Goal: Information Seeking & Learning: Learn about a topic

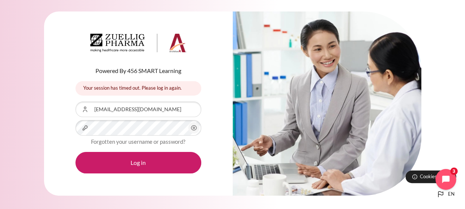
click at [76, 152] on button "Log in" at bounding box center [139, 162] width 126 height 21
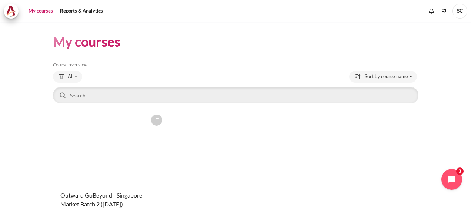
scroll to position [61, 0]
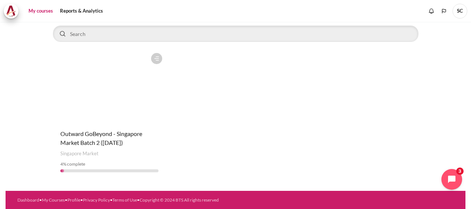
click at [127, 117] on figure "Content" at bounding box center [109, 86] width 113 height 74
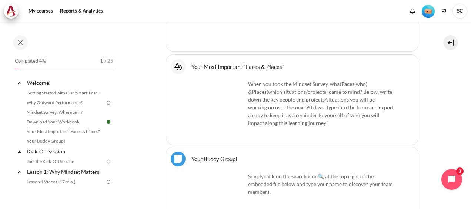
scroll to position [37, 0]
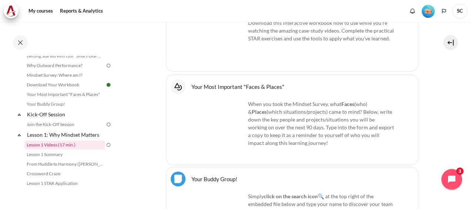
click at [55, 145] on link "Lesson 1 Videos (17 min.)" at bounding box center [64, 144] width 81 height 9
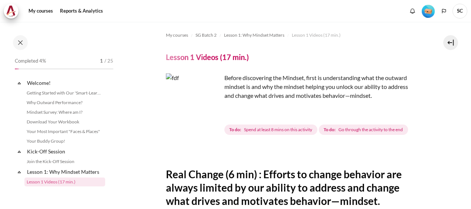
scroll to position [60, 0]
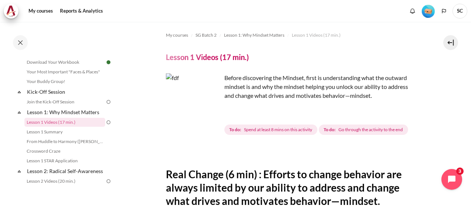
click at [210, 114] on img "Content" at bounding box center [194, 101] width 56 height 56
click at [210, 115] on img "Content" at bounding box center [194, 101] width 56 height 56
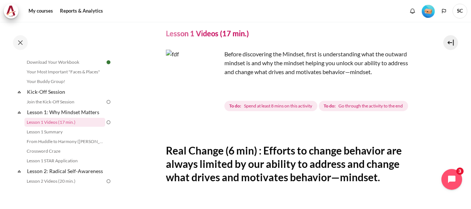
scroll to position [0, 0]
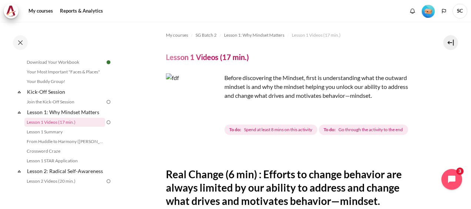
click at [211, 116] on img "Content" at bounding box center [194, 101] width 56 height 56
click at [210, 115] on img "Content" at bounding box center [194, 101] width 56 height 56
click at [47, 129] on link "Lesson 1 Summary" at bounding box center [64, 131] width 81 height 9
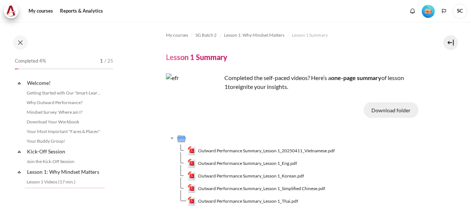
scroll to position [69, 0]
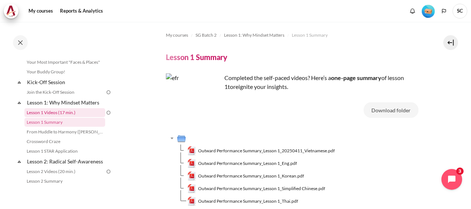
click at [52, 113] on link "Lesson 1 Videos (17 min.)" at bounding box center [64, 112] width 81 height 9
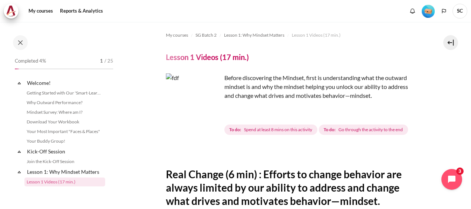
scroll to position [60, 0]
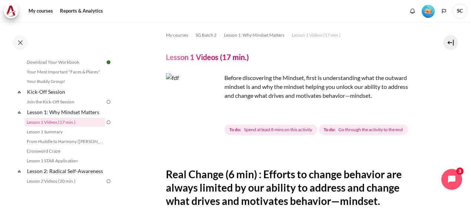
click at [238, 60] on h4 "Lesson 1 Videos (17 min.)" at bounding box center [207, 57] width 83 height 10
click at [211, 114] on img "Content" at bounding box center [194, 101] width 56 height 56
drag, startPoint x: 211, startPoint y: 114, endPoint x: 258, endPoint y: 115, distance: 47.4
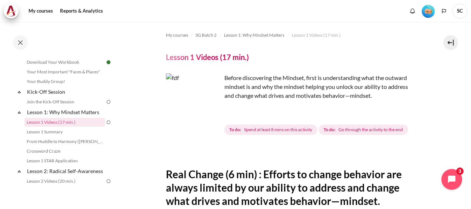
click at [258, 115] on div "Before discovering the Mindset, first is understanding what the outward mindset…" at bounding box center [292, 104] width 253 height 63
click at [212, 114] on img "Content" at bounding box center [194, 101] width 56 height 56
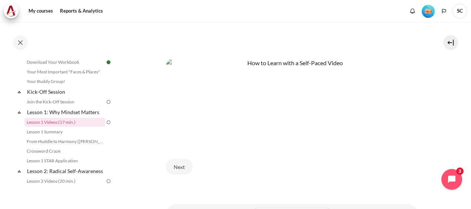
scroll to position [320, 0]
click at [180, 164] on button "Next" at bounding box center [179, 166] width 27 height 16
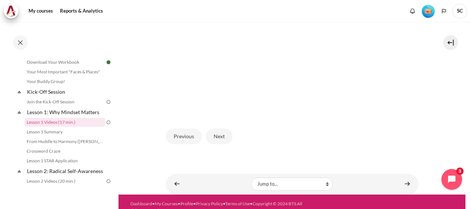
scroll to position [243, 0]
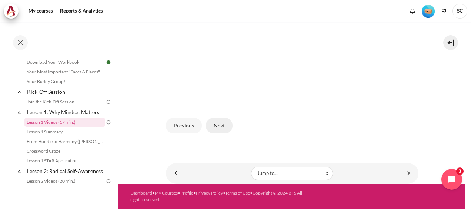
click at [219, 125] on button "Next" at bounding box center [219, 126] width 27 height 16
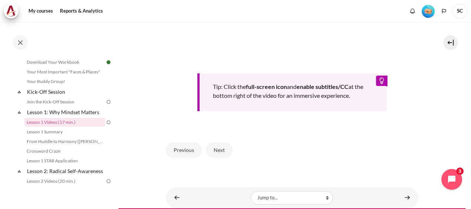
scroll to position [333, 0]
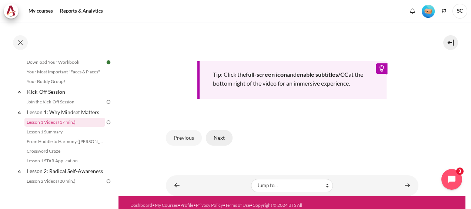
click at [215, 146] on button "Next" at bounding box center [219, 138] width 27 height 16
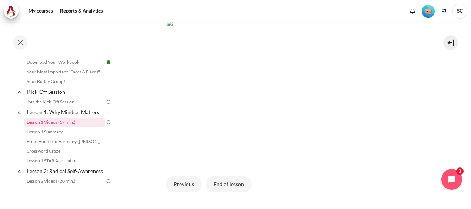
scroll to position [185, 0]
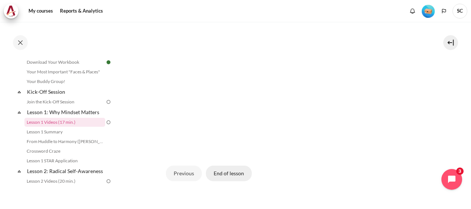
click at [233, 181] on button "End of lesson" at bounding box center [229, 174] width 46 height 16
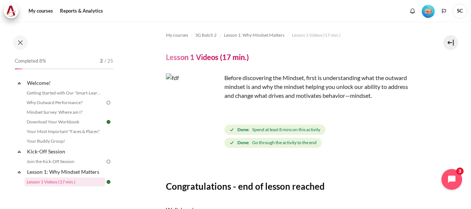
scroll to position [91, 0]
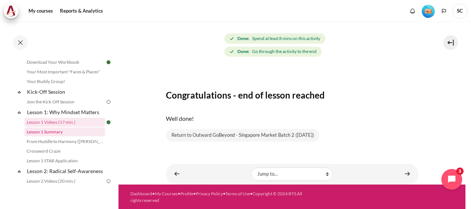
click at [47, 131] on link "Lesson 1 Summary" at bounding box center [64, 131] width 81 height 9
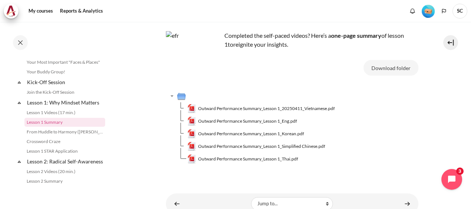
scroll to position [35, 0]
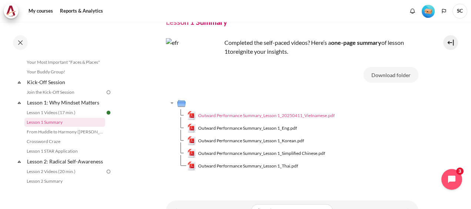
click at [261, 114] on span "Outward Performance Summary_Lesson 1_20250411_Vietnamese.pdf" at bounding box center [266, 115] width 137 height 7
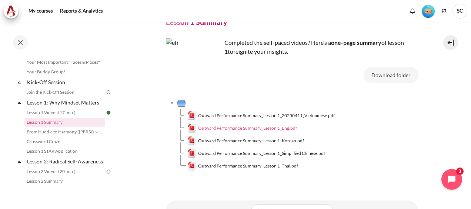
click at [275, 128] on span "Outward Performance Summary_Lesson 1_Eng.pdf" at bounding box center [247, 128] width 99 height 7
click at [378, 75] on button "Download folder" at bounding box center [391, 75] width 55 height 16
click at [322, 139] on td "Outward Performance Summary_Lesson 1_Korean.pdf" at bounding box center [302, 140] width 231 height 13
click at [66, 133] on link "From Huddle to Harmony ([PERSON_NAME]'s Story)" at bounding box center [64, 131] width 81 height 9
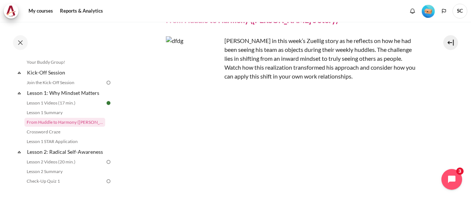
scroll to position [74, 0]
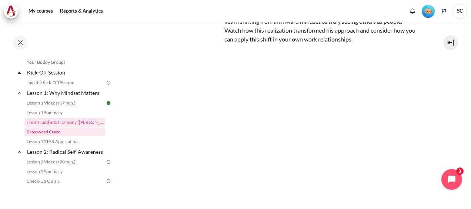
click at [38, 131] on link "Crossword Craze" at bounding box center [64, 131] width 81 height 9
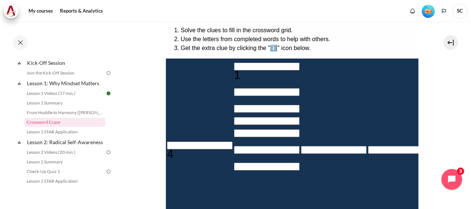
scroll to position [111, 0]
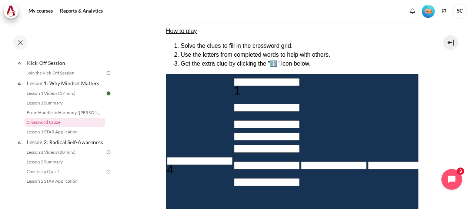
click at [435, 107] on input "Crossword grid. Use arrow keys to navigate and the keyboard to enter characters…" at bounding box center [468, 103] width 66 height 8
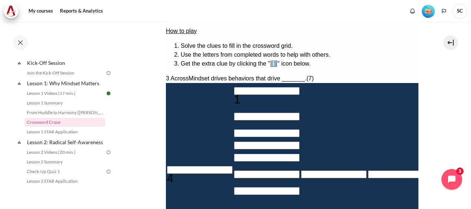
type input "E＿＿＿＿＿＿"
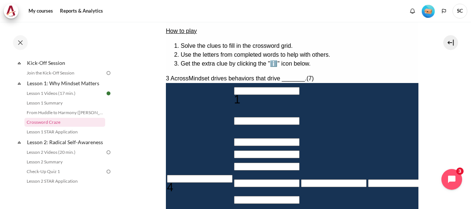
type input "EN＿＿＿＿＿"
type input "ENE＿＿＿＿"
type input "ENER＿＿＿"
type input "＿R＿＿＿＿＿"
type input "ENERG＿＿"
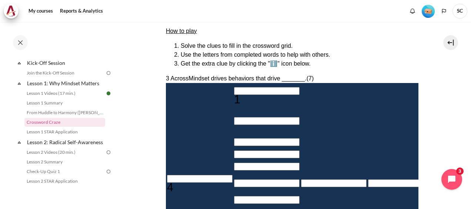
type input "ENE＿＿＿＿"
type input "＿＿＿＿＿＿＿"
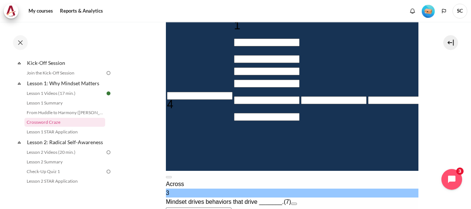
scroll to position [148, 0]
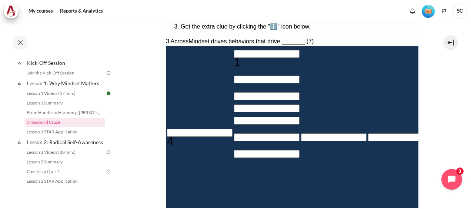
type input "O＿＿＿＿＿＿"
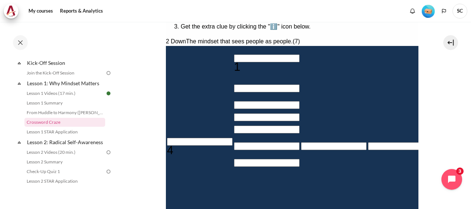
type input "＿＿＿U＿＿＿"
type input "OU＿＿＿＿＿"
type input "OUT＿＿＿＿"
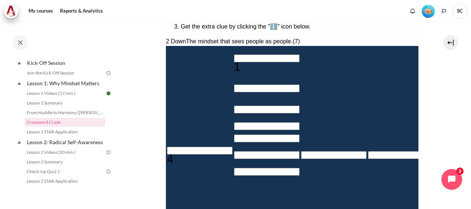
type input "OUTW＿＿＿"
type input "OUTWA＿＿"
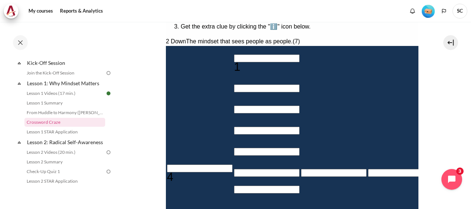
type input "＿＿＿＿＿＿＿R"
type input "OUTWAR＿"
type input "OUTWARD"
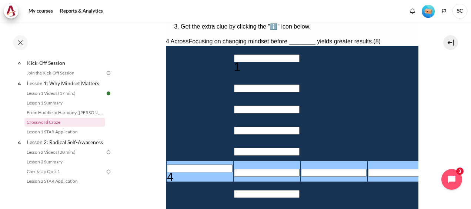
type input "＿＿＿＿＿I＿R"
type input "I＿＿＿＿＿"
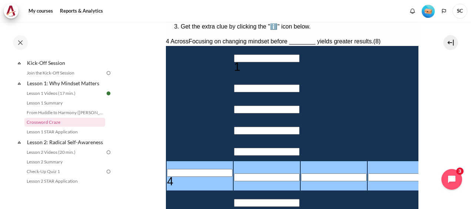
type input "＿＿＿＿＿IN＿"
type input "OUTWA＿D"
type input "＿＿＿＿＿INR"
type input "OUTWARD"
type input "＿＿＿＿＿I＿R"
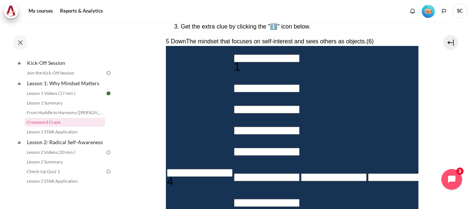
type input "IN＿＿＿＿"
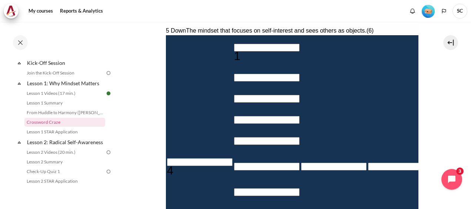
type input "INW＿＿＿"
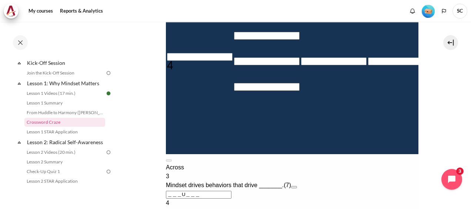
type input "INWA＿＿"
type input "INWAR＿"
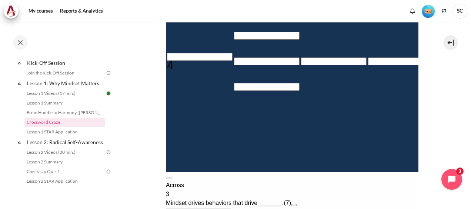
type input "INWARD"
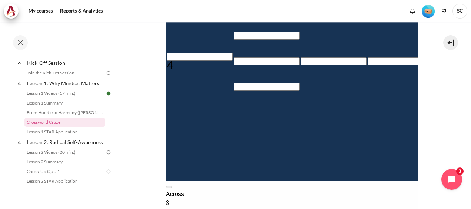
click at [375, 190] on div "Across" at bounding box center [292, 194] width 253 height 9
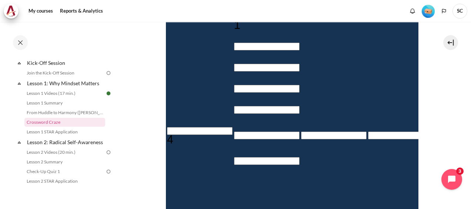
scroll to position [153, 0]
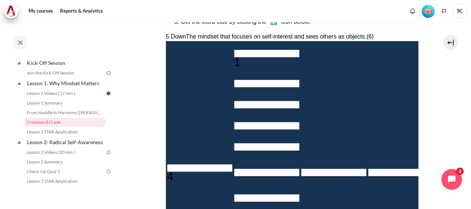
click at [234, 50] on input "Crossword grid. Use arrow keys to navigate and the keyboard to enter characters…" at bounding box center [267, 54] width 66 height 8
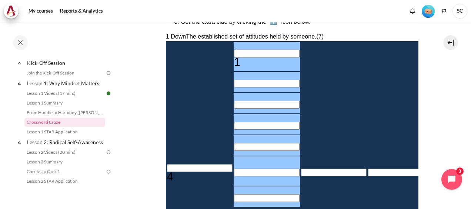
type input "M＿＿＿＿＿＿"
type input "MI＿＿＿＿＿"
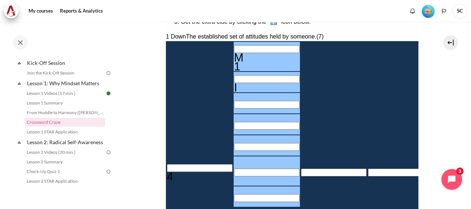
type input "MIN＿＿＿＿"
type input "MIND＿＿＿"
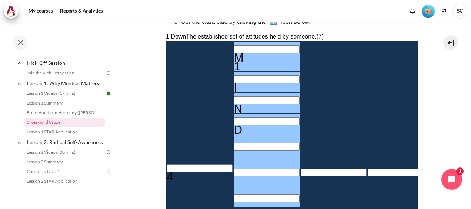
type input "MINDS＿＿"
type input "＿E＿＿＿I＿R"
type input "MINDSE＿"
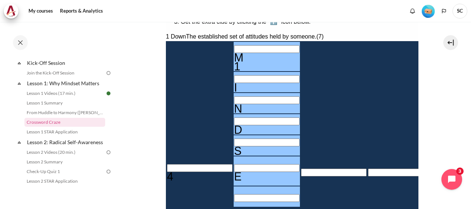
type input "MINDSET"
click at [169, 164] on input "Row 6, Column 1. 4 Across. Focusing on changing mindset before ________ yields …" at bounding box center [200, 168] width 66 height 8
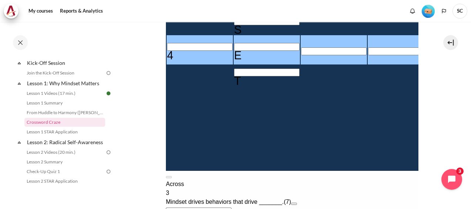
scroll to position [227, 0]
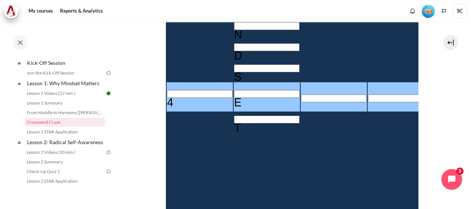
click at [175, 90] on input "Row 6, Column 1. 4 Across. Focusing on changing mindset before ________ yields …" at bounding box center [200, 94] width 66 height 8
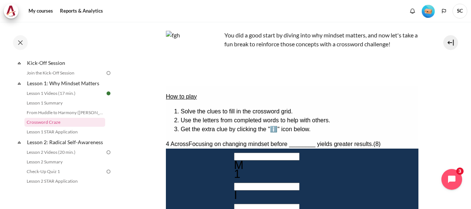
scroll to position [42, 0]
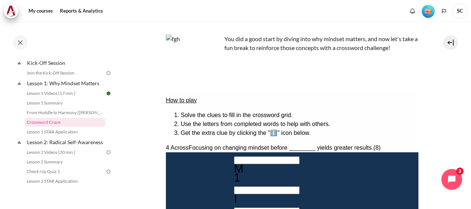
click at [284, 128] on li "Get the extra clue by clicking the "ℹ️" icon below." at bounding box center [299, 132] width 238 height 9
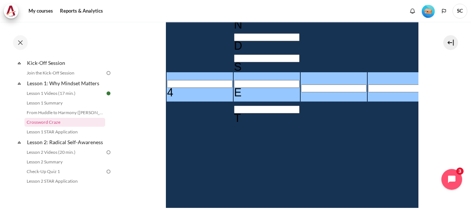
scroll to position [301, 0]
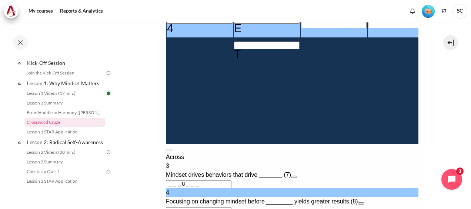
click at [297, 176] on button "Open extra clue for 3 Across. Mindset drives behaviors that drive _______." at bounding box center [294, 177] width 6 height 2
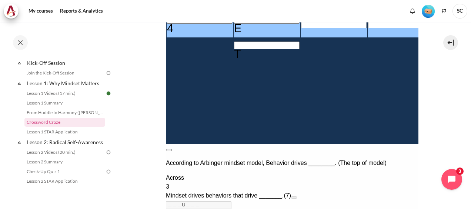
click at [171, 149] on button at bounding box center [169, 150] width 6 height 2
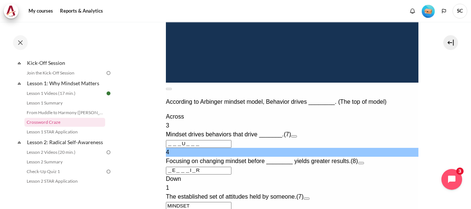
scroll to position [375, 0]
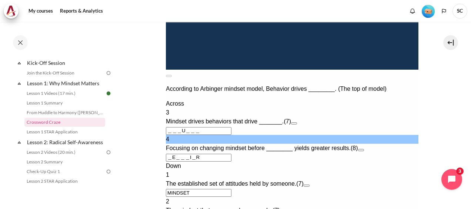
click at [364, 149] on button "Open extra clue for 4 Across. Focusing on changing mindset before ________ yiel…" at bounding box center [361, 150] width 6 height 2
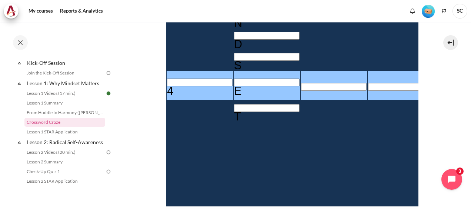
click at [171, 208] on button at bounding box center [169, 212] width 6 height 2
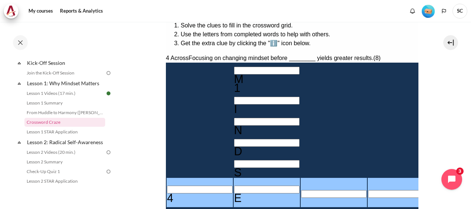
scroll to position [181, 0]
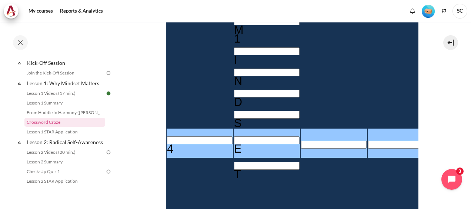
click at [301, 141] on input "Row 6, Column 3. 4 Across. Focusing on changing mindset before ________ yields …" at bounding box center [334, 145] width 66 height 8
type input "＿EH＿＿I＿R"
click at [179, 136] on input "Row 6, Column 1. 4 Across. Focusing on changing mindset before ________ yields …" at bounding box center [200, 140] width 66 height 8
type input "BEH＿＿I＿R"
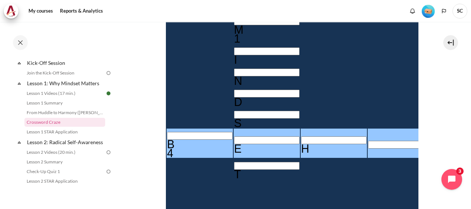
click at [368, 141] on input "Row 6, Column 4. 4 Across. Focusing on changing mindset before ________ yields …" at bounding box center [401, 145] width 66 height 8
type input "BEHV＿I＿R"
type input "BEHA＿I＿R"
type input "BEHAVI＿R"
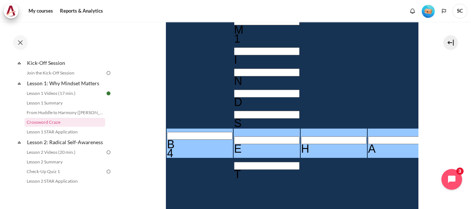
type input "BEHAVIOR"
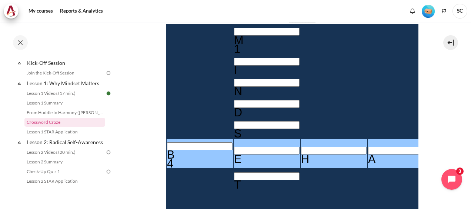
scroll to position [107, 0]
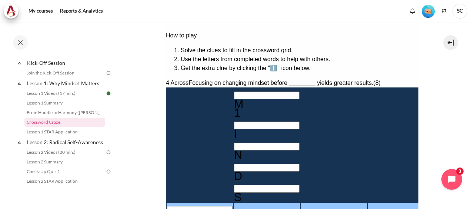
click at [435, 121] on input "Row 2, Column 5. 3 Across. Mindset drives behaviors that drive _______., Letter…" at bounding box center [468, 125] width 66 height 8
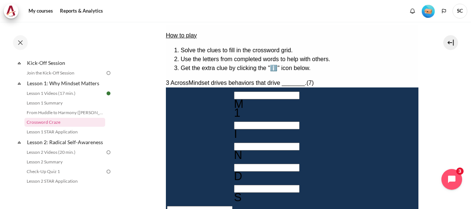
type input "R＿＿U＿＿＿"
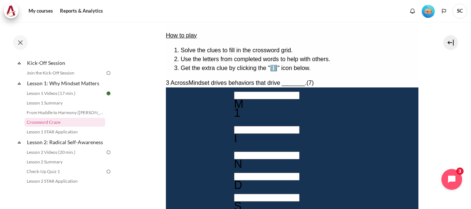
type input "RE＿U＿＿＿"
type input "RESU＿＿＿"
type input "RESUL＿＿"
type input "RESULT＿"
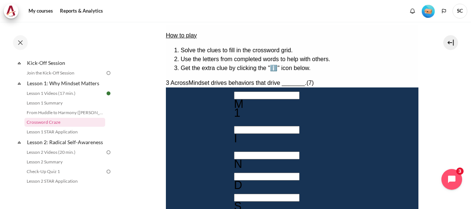
type input "RESULTS"
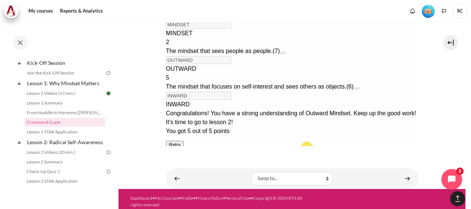
scroll to position [566, 0]
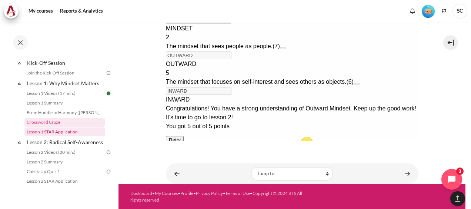
click at [65, 134] on link "Lesson 1 STAR Application" at bounding box center [64, 131] width 81 height 9
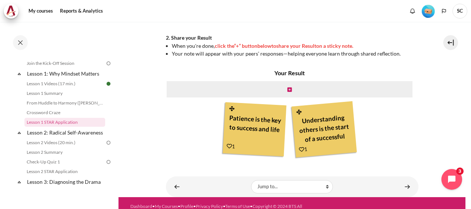
scroll to position [259, 0]
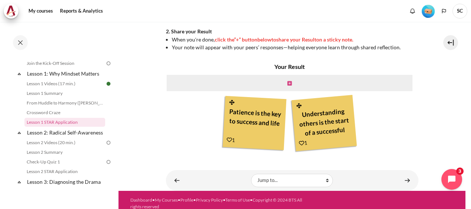
click at [288, 81] on icon "Content" at bounding box center [289, 83] width 4 height 5
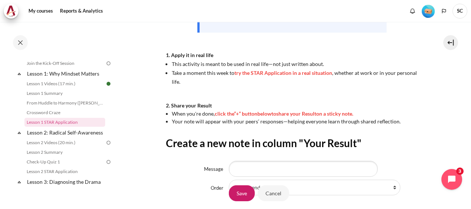
scroll to position [222, 0]
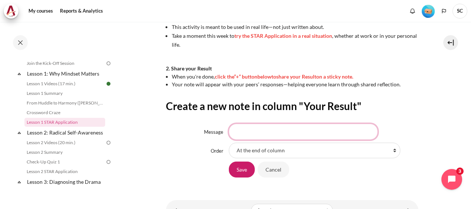
click at [259, 132] on input "Message" at bounding box center [303, 132] width 149 height 16
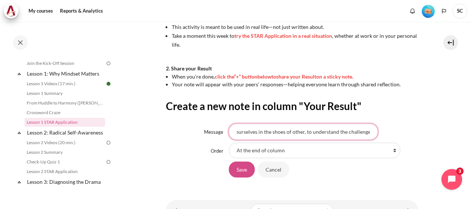
type input "Put ourselves in the shoes of other, to understand the challenges"
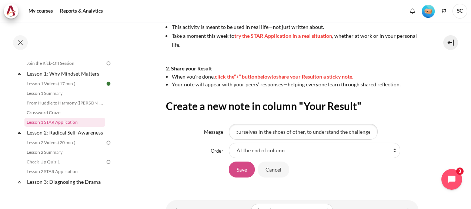
click at [242, 168] on input "Save" at bounding box center [242, 169] width 26 height 16
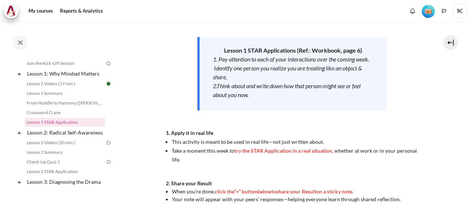
scroll to position [222, 0]
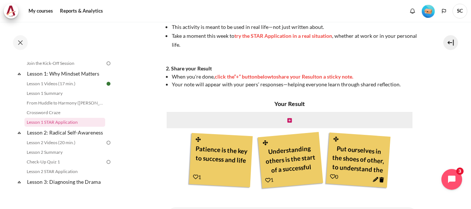
click at [373, 179] on icon "Content" at bounding box center [376, 180] width 6 height 6
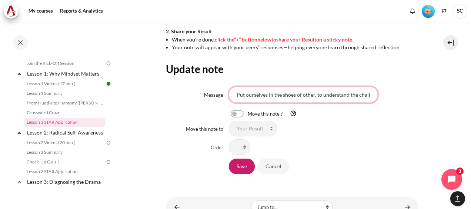
scroll to position [0, 10]
drag, startPoint x: 312, startPoint y: 97, endPoint x: 372, endPoint y: 95, distance: 60.8
click at [372, 95] on input "Put ourselves in the shoes of other, to understand the challenges" at bounding box center [303, 95] width 149 height 16
type input "Put ourselves in the shoes of other"
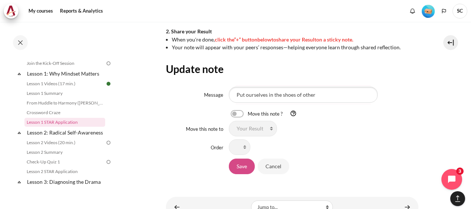
click at [241, 167] on input "Save" at bounding box center [242, 166] width 26 height 16
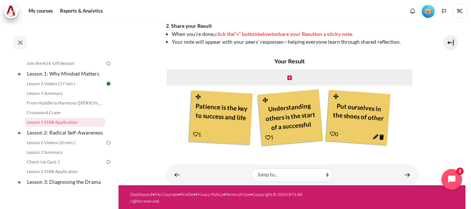
scroll to position [266, 0]
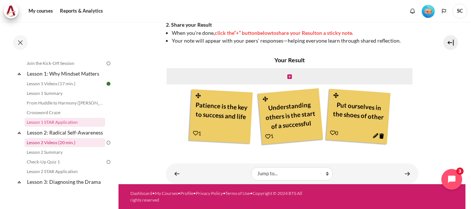
click at [62, 147] on link "Lesson 2 Videos (20 min.)" at bounding box center [64, 142] width 81 height 9
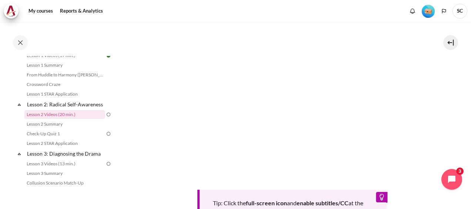
scroll to position [296, 0]
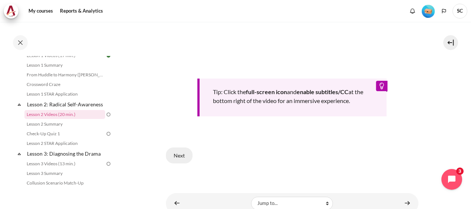
click at [174, 153] on button "Next" at bounding box center [179, 155] width 27 height 16
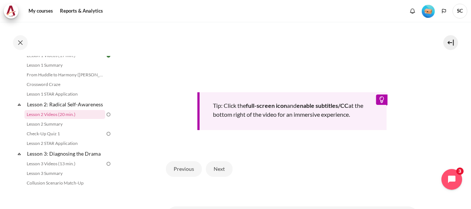
scroll to position [333, 0]
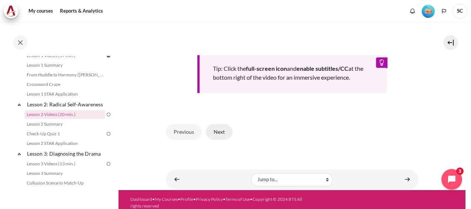
click at [218, 140] on button "Next" at bounding box center [219, 132] width 27 height 16
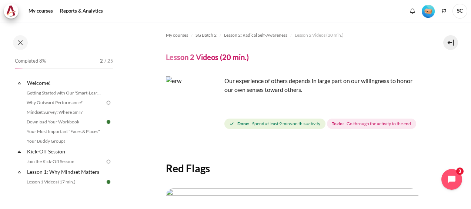
scroll to position [148, 0]
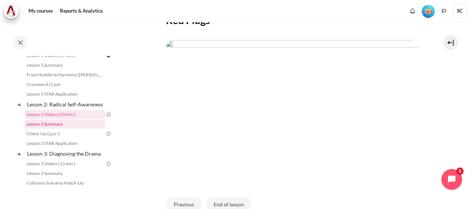
click at [60, 128] on link "Lesson 2 Summary" at bounding box center [64, 124] width 81 height 9
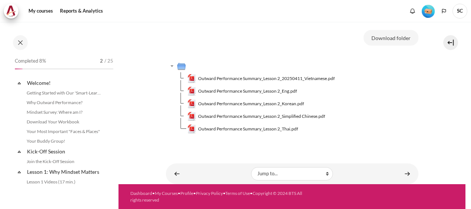
scroll to position [136, 0]
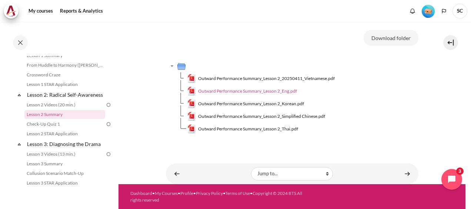
click at [249, 90] on span "Outward Performance Summary_Lesson 2_Eng.pdf" at bounding box center [247, 91] width 99 height 7
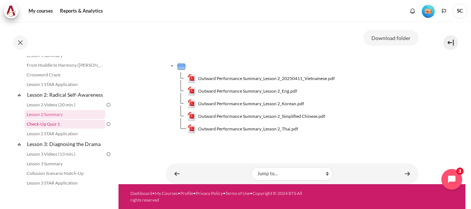
click at [50, 128] on link "Check-Up Quiz 1" at bounding box center [64, 124] width 81 height 9
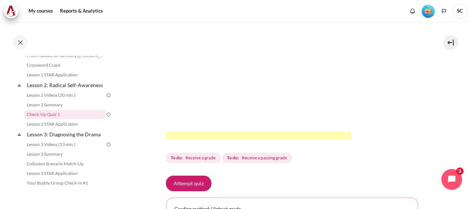
scroll to position [222, 0]
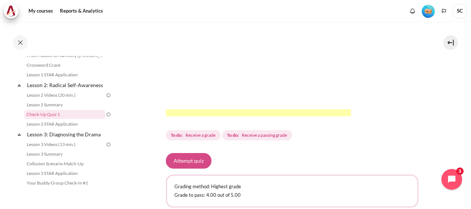
click at [182, 168] on button "Attempt quiz" at bounding box center [189, 161] width 46 height 16
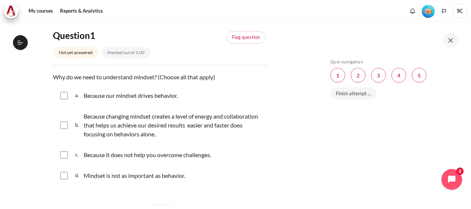
scroll to position [146, 0]
click at [62, 97] on input "Content" at bounding box center [63, 95] width 7 height 7
checkbox input "true"
click at [66, 125] on input "Content" at bounding box center [63, 124] width 7 height 7
checkbox input "true"
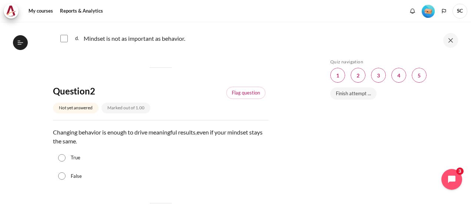
scroll to position [222, 0]
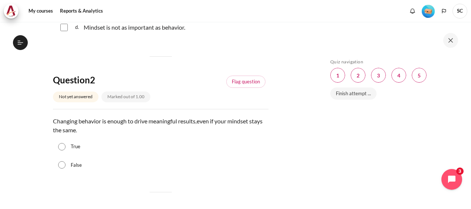
click at [64, 166] on input "False" at bounding box center [61, 164] width 7 height 7
radio input "true"
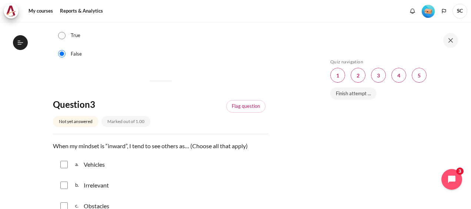
scroll to position [370, 0]
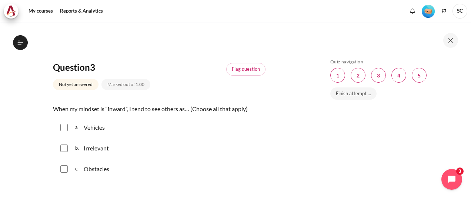
click at [66, 127] on input "Content" at bounding box center [63, 127] width 7 height 7
checkbox input "true"
click at [66, 145] on input "Content" at bounding box center [63, 147] width 7 height 7
checkbox input "true"
click at [62, 166] on input "Content" at bounding box center [63, 168] width 7 height 7
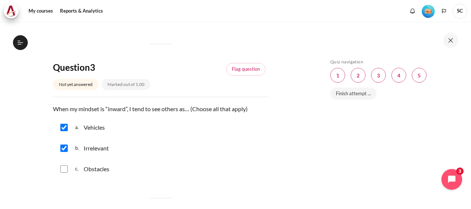
checkbox input "true"
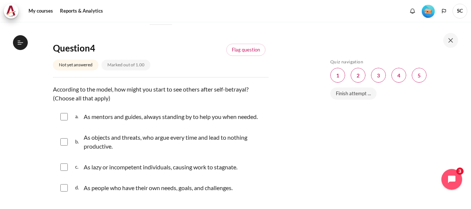
scroll to position [555, 0]
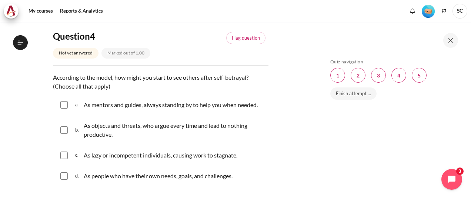
click at [61, 153] on input "Content" at bounding box center [63, 154] width 7 height 7
checkbox input "true"
click at [63, 131] on input "Content" at bounding box center [63, 129] width 7 height 7
checkbox input "true"
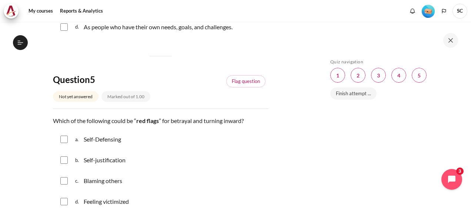
scroll to position [704, 0]
click at [67, 159] on input "Content" at bounding box center [63, 160] width 7 height 7
checkbox input "true"
click at [62, 179] on input "Content" at bounding box center [63, 181] width 7 height 7
checkbox input "true"
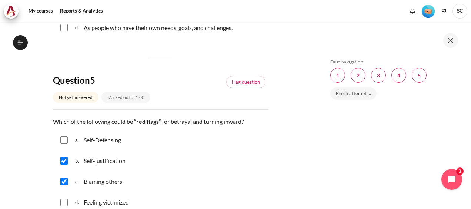
click at [66, 204] on input "Content" at bounding box center [63, 201] width 7 height 7
checkbox input "true"
click at [64, 139] on input "Content" at bounding box center [63, 139] width 7 height 7
checkbox input "true"
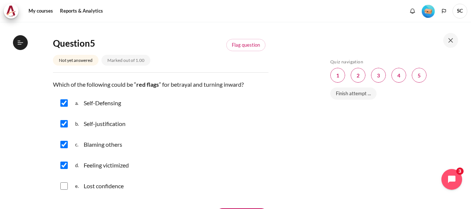
scroll to position [778, 0]
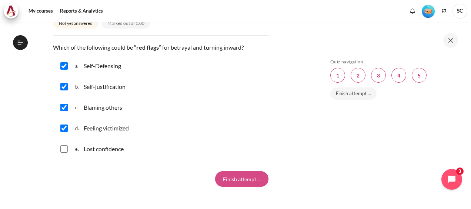
click at [241, 181] on input "Finish attempt ..." at bounding box center [241, 179] width 53 height 16
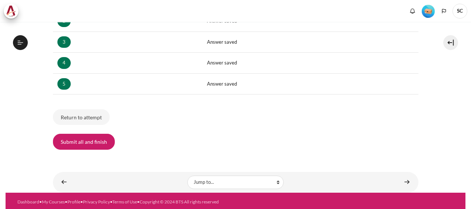
scroll to position [171, 0]
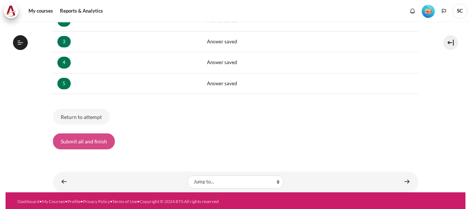
click at [97, 140] on button "Submit all and finish" at bounding box center [84, 141] width 62 height 16
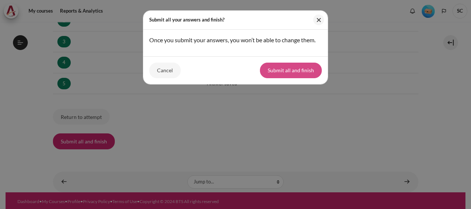
click at [290, 70] on button "Submit all and finish" at bounding box center [291, 71] width 62 height 16
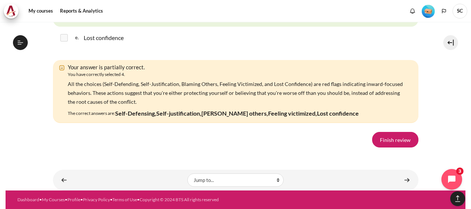
scroll to position [1319, 0]
click at [401, 143] on link "Finish review" at bounding box center [395, 140] width 46 height 16
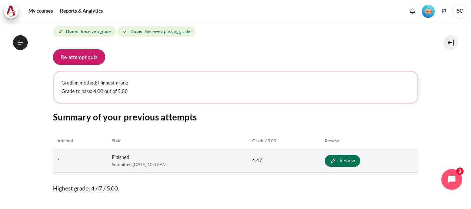
scroll to position [370, 0]
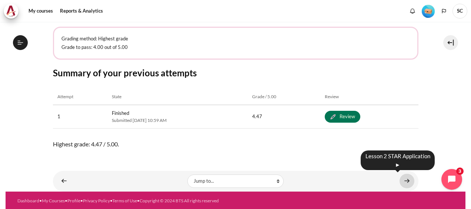
click at [400, 179] on link "Content" at bounding box center [407, 181] width 15 height 14
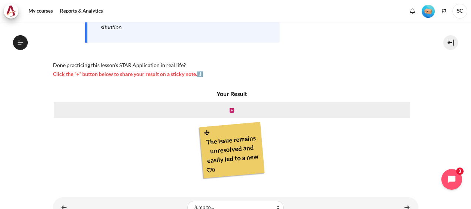
scroll to position [185, 0]
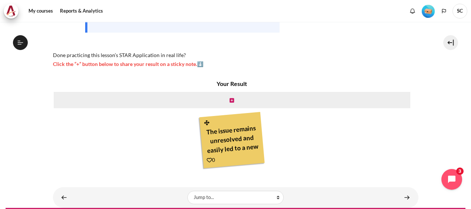
click at [235, 147] on div "The issue remains unresolved and easily led to a new issue." at bounding box center [232, 138] width 56 height 35
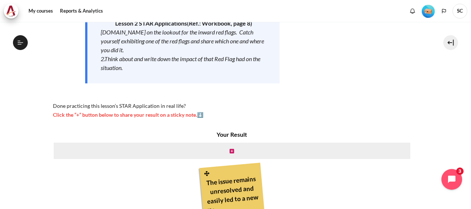
scroll to position [148, 0]
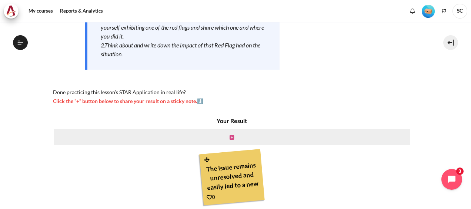
click at [230, 136] on icon "Content" at bounding box center [232, 137] width 4 height 5
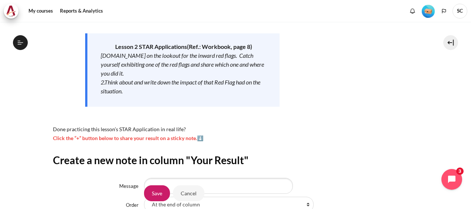
scroll to position [148, 0]
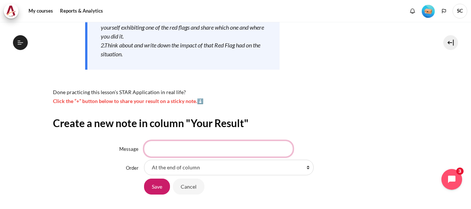
click at [196, 150] on input "Message" at bounding box center [218, 149] width 149 height 16
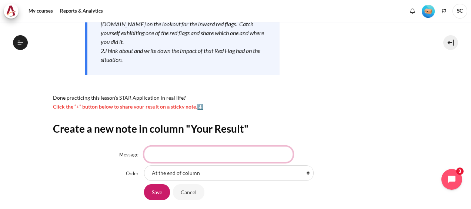
scroll to position [158, 0]
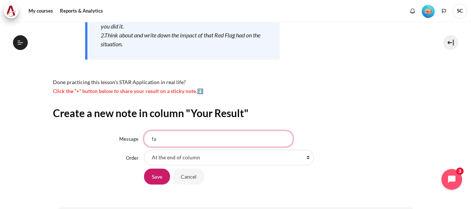
type input "f"
type input "D"
type input "Fail to see the things they really are"
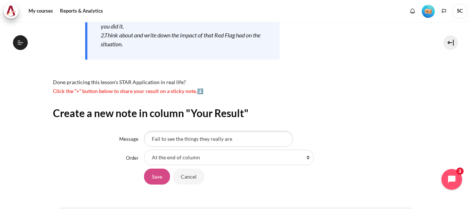
click at [150, 179] on input "Save" at bounding box center [157, 176] width 26 height 16
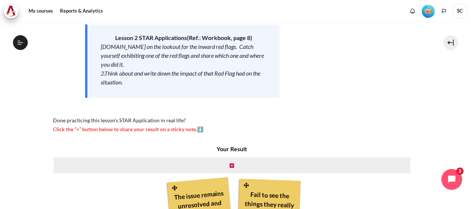
scroll to position [202, 0]
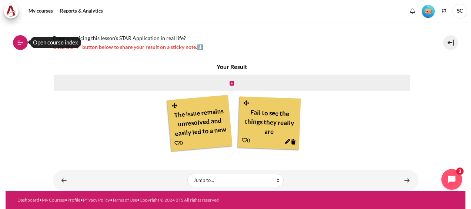
click at [23, 42] on icon at bounding box center [20, 42] width 7 height 7
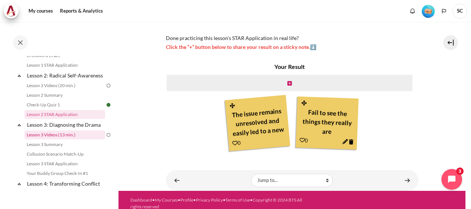
click at [70, 139] on link "Lesson 3 Videos (13 min.)" at bounding box center [64, 134] width 81 height 9
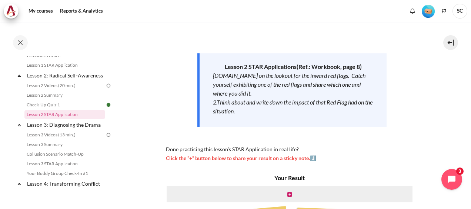
scroll to position [165, 0]
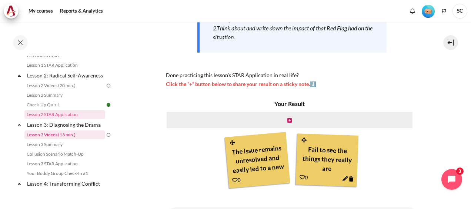
click at [51, 139] on link "Lesson 3 Videos (13 min.)" at bounding box center [64, 134] width 81 height 9
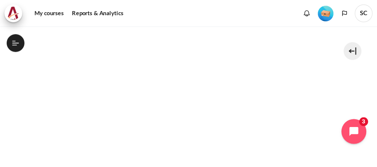
scroll to position [233, 0]
click at [9, 33] on button "Open course index" at bounding box center [13, 36] width 15 height 15
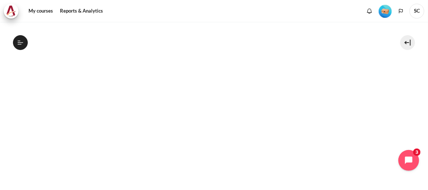
scroll to position [0, 0]
click at [15, 44] on button "Open course index" at bounding box center [20, 42] width 15 height 15
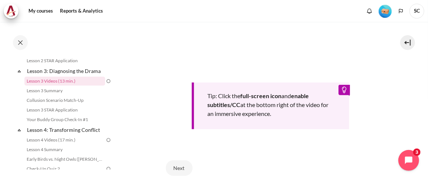
scroll to position [300, 0]
click at [174, 167] on button "Next" at bounding box center [179, 168] width 27 height 16
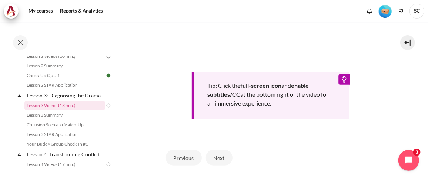
scroll to position [337, 0]
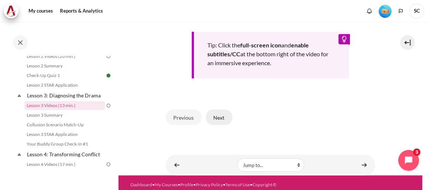
click at [217, 116] on button "Next" at bounding box center [219, 118] width 27 height 16
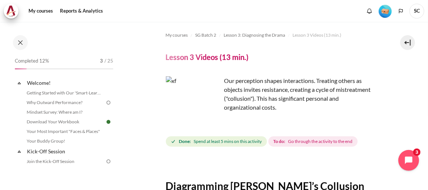
scroll to position [168, 0]
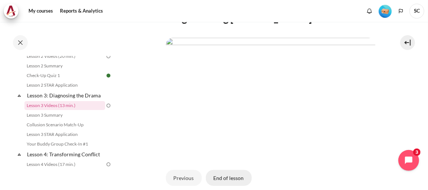
click at [231, 175] on button "End of lesson" at bounding box center [229, 178] width 46 height 16
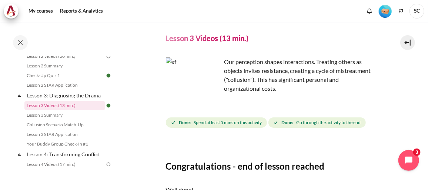
scroll to position [67, 0]
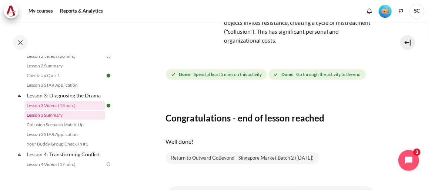
click at [56, 120] on link "Lesson 3 Summary" at bounding box center [64, 115] width 81 height 9
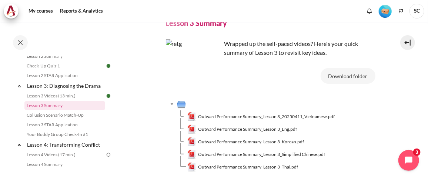
scroll to position [67, 0]
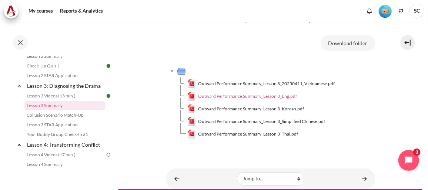
click at [254, 96] on span "Outward Performance Summary_Lesson 3_Eng.pdf" at bounding box center [247, 96] width 99 height 7
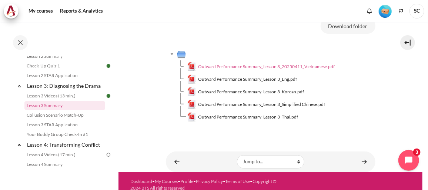
scroll to position [91, 0]
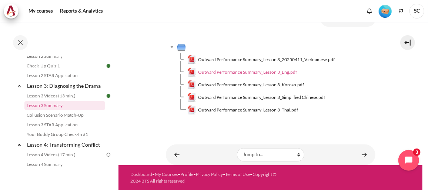
click at [239, 70] on span "Outward Performance Summary_Lesson 3_Eng.pdf" at bounding box center [247, 72] width 99 height 7
click at [66, 120] on link "Collusion Scenario Match-Up" at bounding box center [64, 115] width 81 height 9
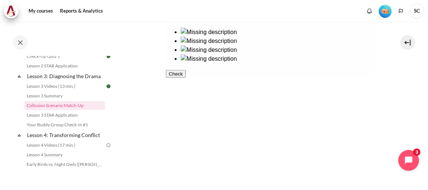
scroll to position [202, 0]
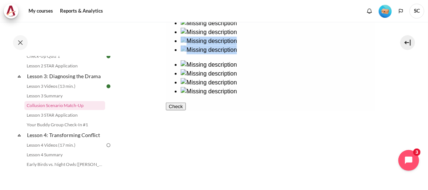
drag, startPoint x: 304, startPoint y: 56, endPoint x: 200, endPoint y: 106, distance: 115.1
click at [200, 96] on div at bounding box center [271, 57] width 210 height 77
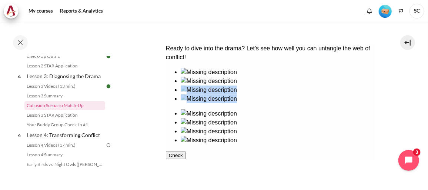
scroll to position [168, 0]
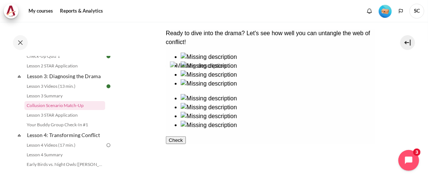
click at [198, 88] on ul at bounding box center [271, 70] width 210 height 36
drag, startPoint x: 193, startPoint y: 136, endPoint x: 292, endPoint y: 86, distance: 111.4
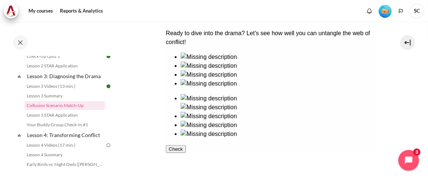
drag, startPoint x: 292, startPoint y: 83, endPoint x: 289, endPoint y: 77, distance: 7.1
click at [237, 94] on img at bounding box center [208, 98] width 56 height 9
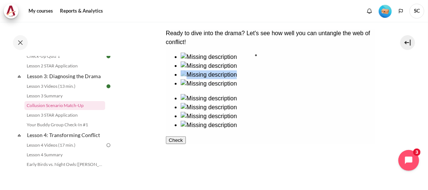
drag, startPoint x: 199, startPoint y: 136, endPoint x: 288, endPoint y: 74, distance: 108.8
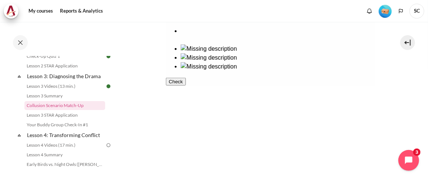
scroll to position [269, 0]
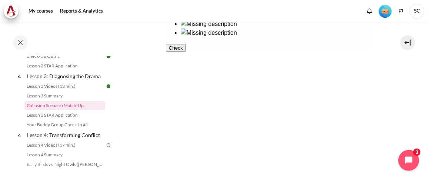
drag, startPoint x: 190, startPoint y: 136, endPoint x: 272, endPoint y: 77, distance: 100.8
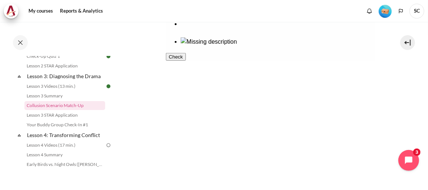
scroll to position [202, 0]
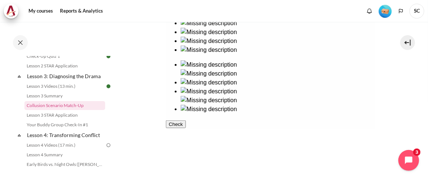
drag, startPoint x: 203, startPoint y: 59, endPoint x: 196, endPoint y: 52, distance: 9.7
click at [196, 52] on ul at bounding box center [271, 37] width 210 height 36
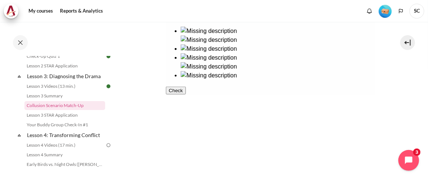
drag, startPoint x: 200, startPoint y: 111, endPoint x: 290, endPoint y: 151, distance: 98.1
drag, startPoint x: 201, startPoint y: 31, endPoint x: 289, endPoint y: 64, distance: 93.9
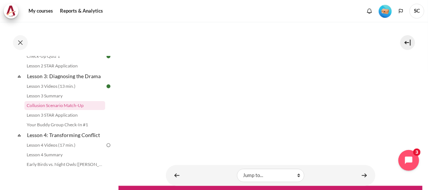
scroll to position [337, 0]
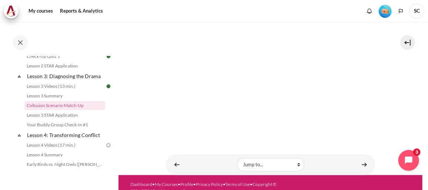
click at [168, 10] on icon "button" at bounding box center [168, 8] width 0 height 6
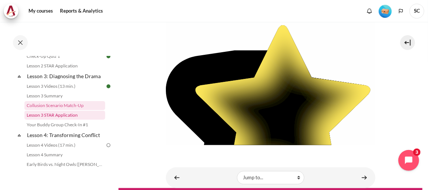
click at [44, 120] on link "Lesson 3 STAR Application" at bounding box center [64, 115] width 81 height 9
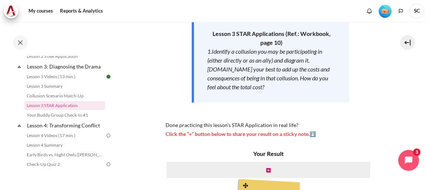
scroll to position [134, 0]
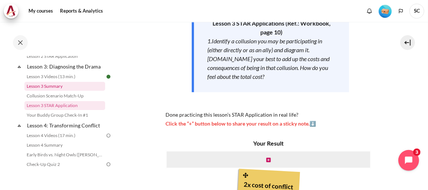
click at [49, 91] on link "Lesson 3 Summary" at bounding box center [64, 86] width 81 height 9
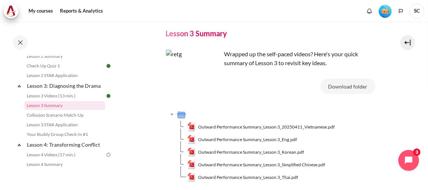
scroll to position [33, 0]
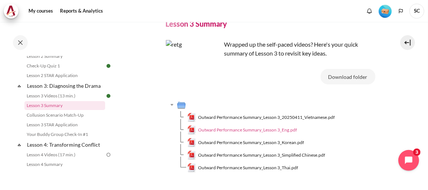
click at [249, 130] on span "Outward Performance Summary_Lesson 3_Eng.pdf" at bounding box center [247, 130] width 99 height 7
click at [42, 129] on link "Lesson 3 STAR Application" at bounding box center [64, 124] width 81 height 9
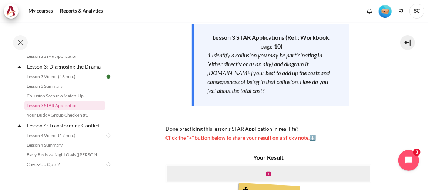
scroll to position [134, 0]
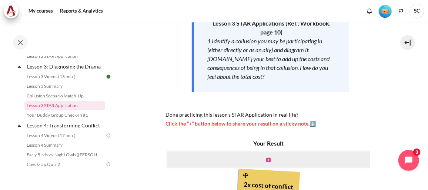
click at [266, 158] on icon "Content" at bounding box center [268, 159] width 4 height 5
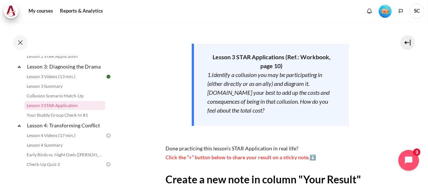
scroll to position [202, 0]
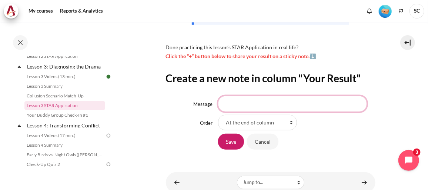
click at [239, 106] on input "Message" at bounding box center [292, 104] width 149 height 16
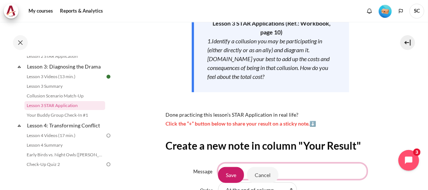
scroll to position [168, 0]
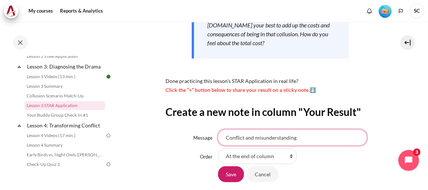
click at [224, 137] on input "Conflict and misunderstanding" at bounding box center [292, 138] width 149 height 16
type input "2 x Conflict and misunderstanding"
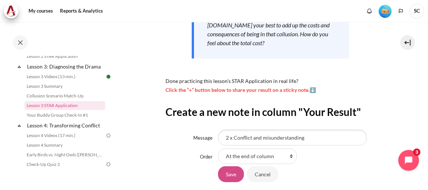
click at [233, 176] on input "Save" at bounding box center [231, 174] width 26 height 16
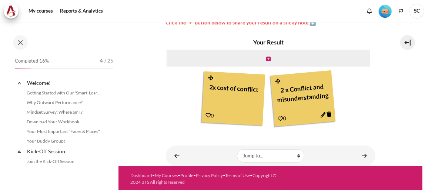
scroll to position [213, 0]
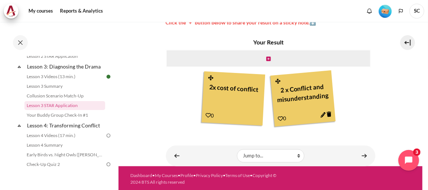
click at [322, 114] on icon "Content" at bounding box center [324, 115] width 6 height 6
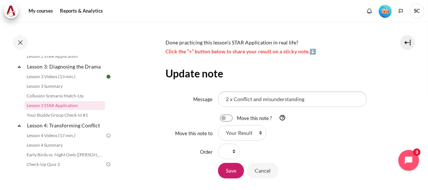
scroll to position [235, 0]
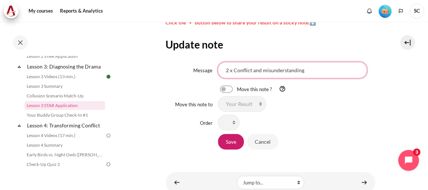
drag, startPoint x: 232, startPoint y: 70, endPoint x: 214, endPoint y: 68, distance: 18.0
click at [214, 68] on div "Message 2 x Conflict and misunderstanding" at bounding box center [271, 70] width 210 height 16
type input "Conflict and misunderstanding"
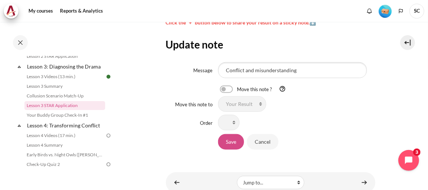
click at [223, 141] on input "Save" at bounding box center [231, 142] width 26 height 16
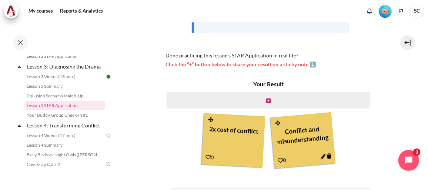
scroll to position [202, 0]
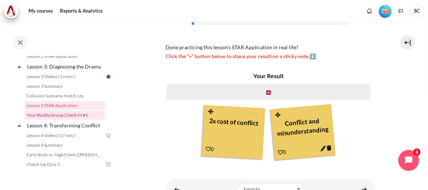
click at [79, 120] on link "Your Buddy Group Check-In #1" at bounding box center [64, 115] width 81 height 9
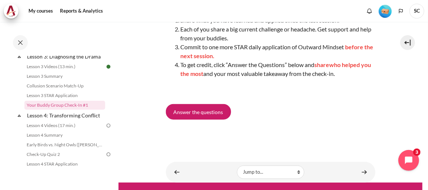
scroll to position [96, 0]
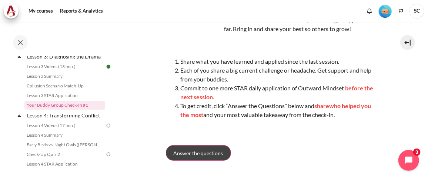
click at [205, 157] on span "Answer the questions" at bounding box center [199, 153] width 50 height 8
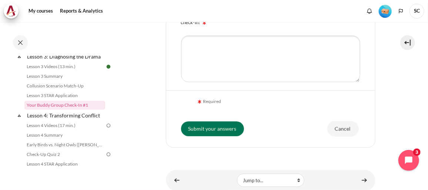
scroll to position [299, 0]
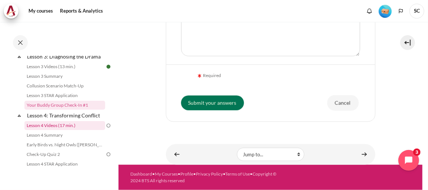
click at [63, 130] on link "Lesson 4 Videos (17 min.)" at bounding box center [64, 125] width 81 height 9
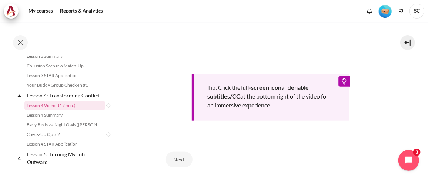
scroll to position [337, 0]
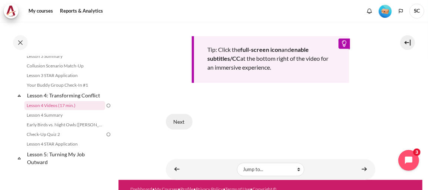
click at [180, 118] on button "Next" at bounding box center [179, 122] width 27 height 16
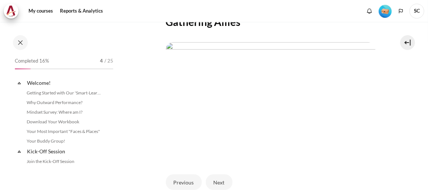
scroll to position [243, 0]
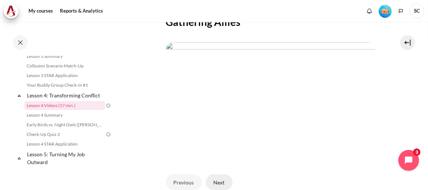
click at [218, 180] on button "Next" at bounding box center [219, 182] width 27 height 16
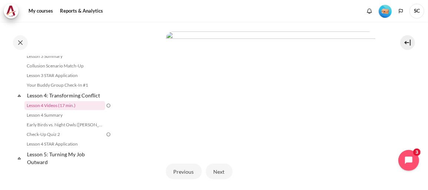
scroll to position [168, 0]
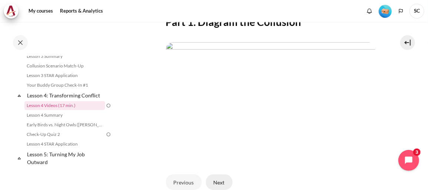
click at [216, 180] on button "Next" at bounding box center [219, 182] width 27 height 16
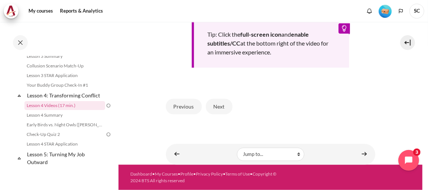
scroll to position [363, 0]
click at [220, 106] on button "Next" at bounding box center [219, 107] width 27 height 16
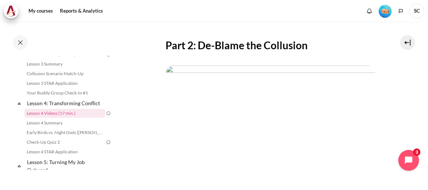
scroll to position [134, 0]
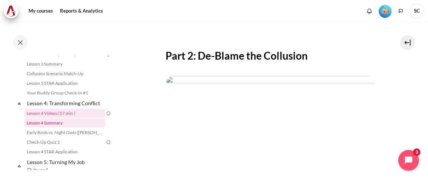
click at [56, 127] on link "Lesson 4 Summary" at bounding box center [64, 122] width 81 height 9
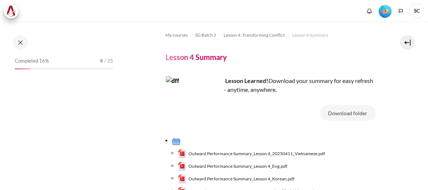
scroll to position [67, 0]
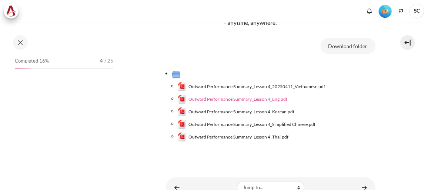
click at [246, 100] on span "Outward Performance Summary_Lesson 4_Eng.pdf" at bounding box center [237, 99] width 99 height 7
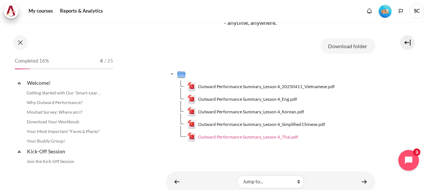
scroll to position [253, 0]
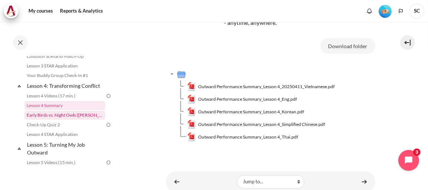
click at [65, 120] on link "Early Birds vs. Night Owls ([PERSON_NAME]'s Story)" at bounding box center [64, 115] width 81 height 9
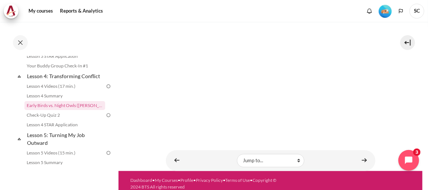
scroll to position [372, 0]
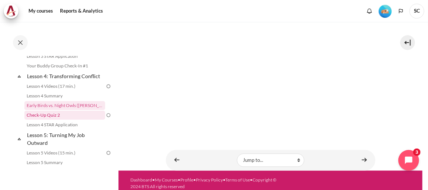
click at [45, 120] on link "Check-Up Quiz 2" at bounding box center [64, 115] width 81 height 9
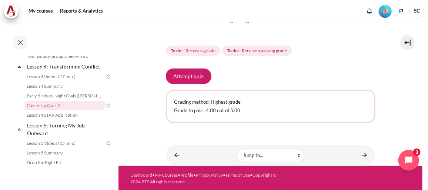
scroll to position [44, 0]
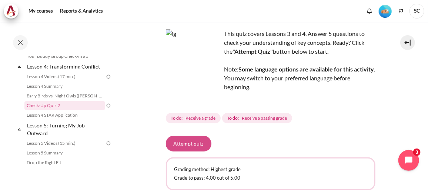
click at [190, 142] on button "Attempt quiz" at bounding box center [189, 144] width 46 height 16
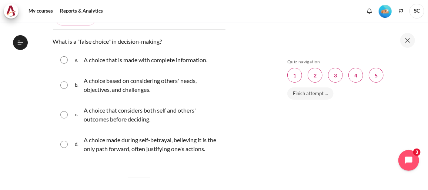
scroll to position [134, 0]
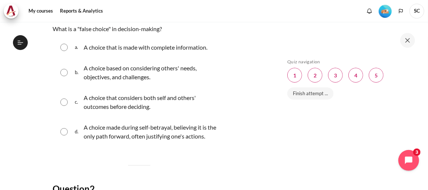
click at [63, 128] on input "Content" at bounding box center [63, 131] width 7 height 7
radio input "true"
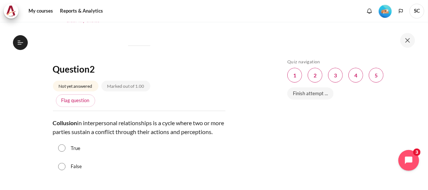
scroll to position [303, 0]
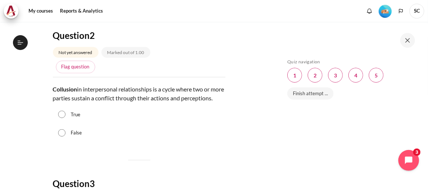
click at [64, 118] on input "True" at bounding box center [61, 114] width 7 height 7
radio input "true"
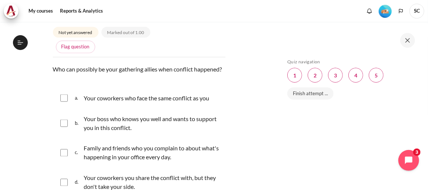
scroll to position [505, 0]
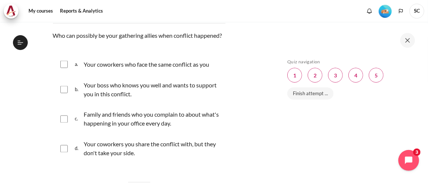
click at [62, 123] on input "Content" at bounding box center [63, 119] width 7 height 7
checkbox input "true"
click at [64, 153] on input "Content" at bounding box center [63, 148] width 7 height 7
checkbox input "true"
click at [66, 68] on input "Content" at bounding box center [63, 64] width 7 height 7
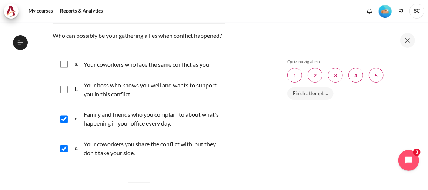
checkbox input "true"
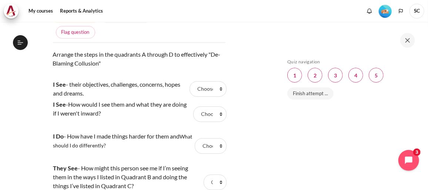
scroll to position [875, 0]
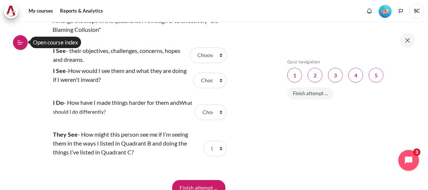
click at [19, 45] on icon at bounding box center [20, 42] width 7 height 7
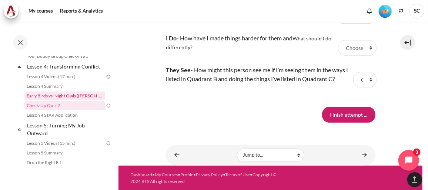
scroll to position [205, 0]
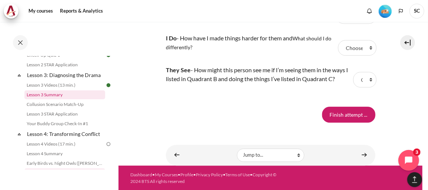
click at [57, 99] on link "Lesson 3 Summary" at bounding box center [64, 94] width 81 height 9
click at [54, 99] on link "Lesson 3 Summary" at bounding box center [64, 94] width 81 height 9
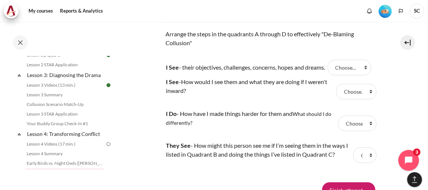
scroll to position [808, 0]
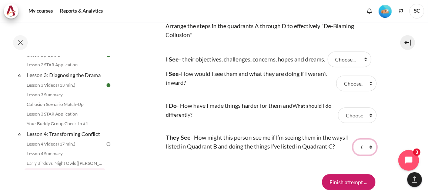
click at [367, 147] on select "Choose... D B C A" at bounding box center [364, 147] width 23 height 16
select select "1"
click at [353, 140] on select "Choose... D B C A" at bounding box center [364, 147] width 23 height 16
click at [367, 85] on select "Choose... D B C A" at bounding box center [356, 84] width 40 height 16
select select "3"
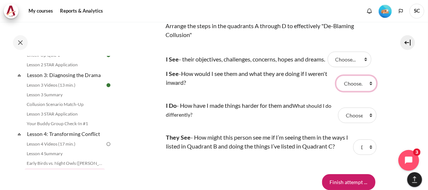
click at [336, 76] on select "Choose... D B C A" at bounding box center [356, 84] width 40 height 16
click at [368, 58] on select "Choose... D B C A" at bounding box center [350, 59] width 44 height 16
select select "4"
click at [330, 51] on select "Choose... D B C A" at bounding box center [350, 59] width 44 height 16
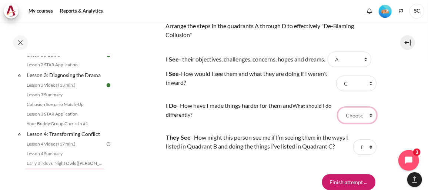
click at [367, 113] on select "Choose... D B C A" at bounding box center [357, 115] width 39 height 16
click at [338, 108] on select "Choose... D B C A" at bounding box center [357, 115] width 39 height 16
click at [366, 115] on select "Choose... D B C A" at bounding box center [357, 115] width 39 height 16
select select "3"
click at [338, 108] on select "Choose... D B C A" at bounding box center [357, 115] width 39 height 16
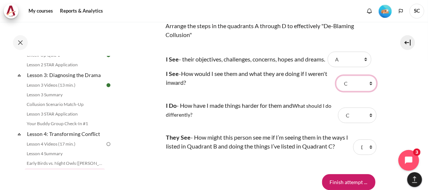
click at [366, 84] on select "Choose... D B C A" at bounding box center [356, 84] width 40 height 16
select select "2"
click at [336, 76] on select "Choose... D B C A" at bounding box center [356, 84] width 40 height 16
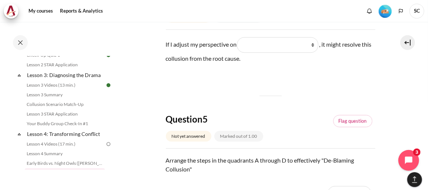
scroll to position [639, 0]
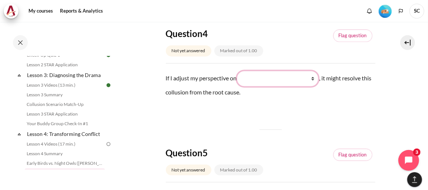
click at [315, 77] on select "What they do What I see and feel about what they do What I do What they see and…" at bounding box center [277, 79] width 81 height 16
select select "2"
click at [240, 71] on select "What they do What I see and feel about what they do What I do What they see and…" at bounding box center [277, 79] width 81 height 16
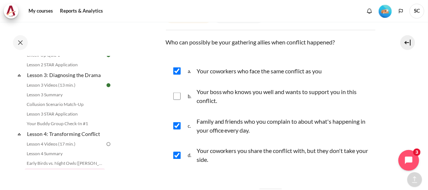
scroll to position [471, 0]
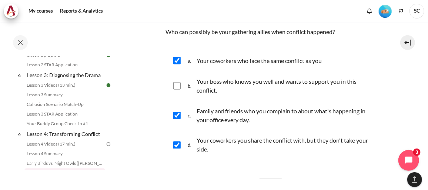
click at [178, 85] on input "Content" at bounding box center [176, 85] width 7 height 7
checkbox input "true"
click at [178, 143] on input "Content" at bounding box center [176, 144] width 7 height 7
checkbox input "false"
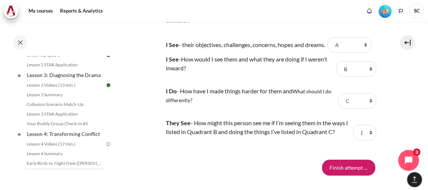
scroll to position [876, 0]
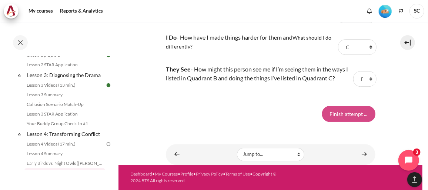
click at [327, 117] on input "Finish attempt ..." at bounding box center [348, 114] width 53 height 16
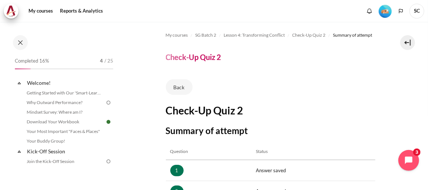
scroll to position [202, 0]
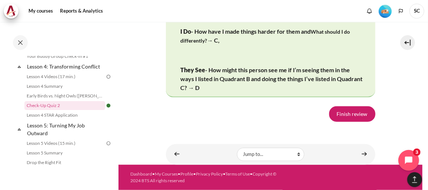
scroll to position [1573, 0]
click at [345, 113] on link "Finish review" at bounding box center [352, 114] width 46 height 16
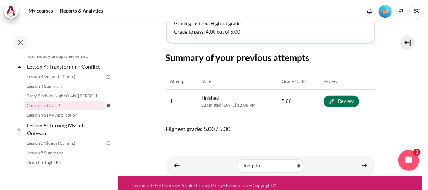
scroll to position [200, 0]
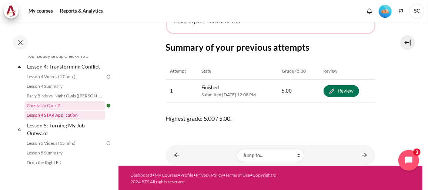
click at [70, 120] on link "Lesson 4 STAR Application" at bounding box center [64, 115] width 81 height 9
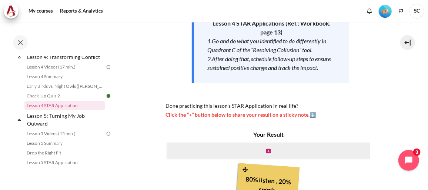
scroll to position [168, 0]
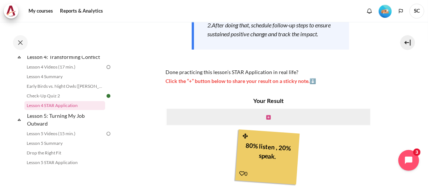
click at [266, 120] on icon "Content" at bounding box center [268, 117] width 4 height 5
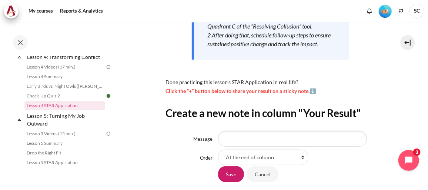
scroll to position [168, 0]
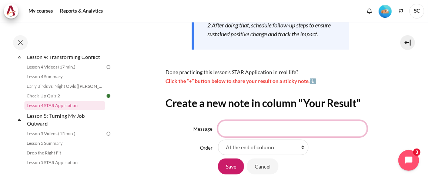
click at [260, 136] on input "Message" at bounding box center [292, 129] width 149 height 16
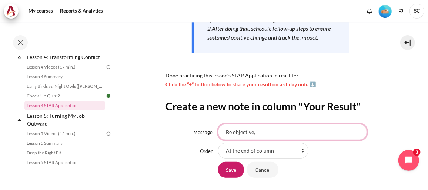
scroll to position [162, 0]
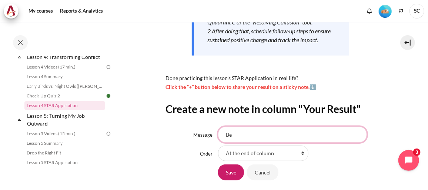
type input "B"
type input "T"
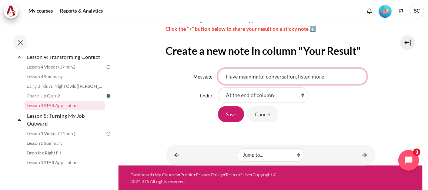
scroll to position [230, 0]
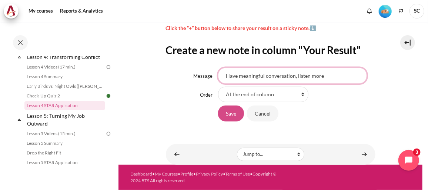
type input "Have meaningful conversation, listen more"
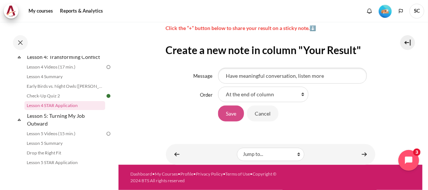
click at [227, 112] on input "Save" at bounding box center [231, 114] width 26 height 16
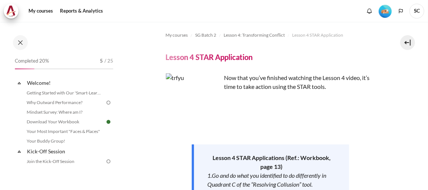
scroll to position [235, 0]
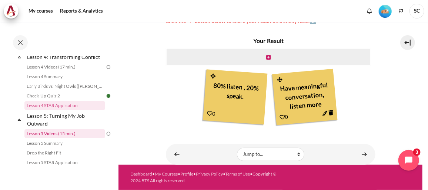
click at [61, 138] on link "Lesson 5 Videos (15 min.)" at bounding box center [64, 133] width 81 height 9
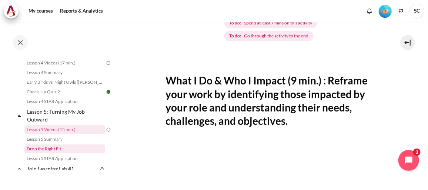
scroll to position [310, 0]
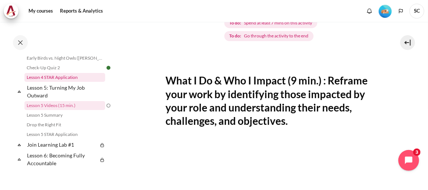
click at [60, 82] on link "Lesson 4 STAR Application" at bounding box center [64, 77] width 81 height 9
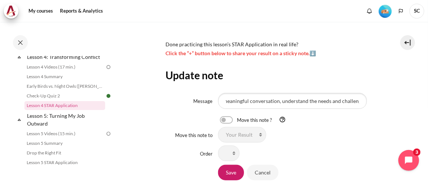
scroll to position [0, 21]
type input "Have meaningful conversation, understand the needs and challenges"
click at [230, 176] on input "Save" at bounding box center [231, 173] width 26 height 16
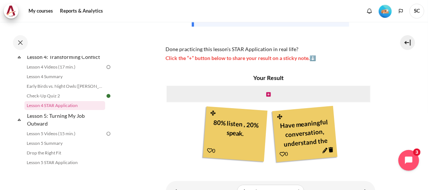
scroll to position [202, 0]
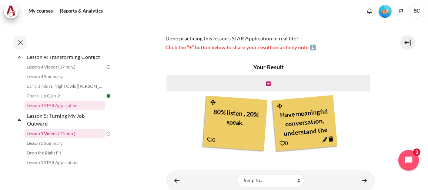
click at [59, 138] on link "Lesson 5 Videos (15 min.)" at bounding box center [64, 133] width 81 height 9
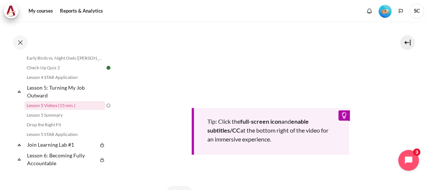
scroll to position [303, 0]
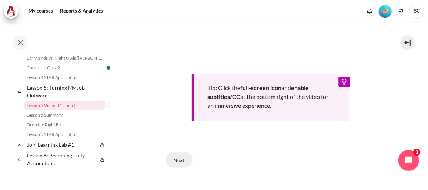
click at [182, 159] on button "Next" at bounding box center [179, 160] width 27 height 16
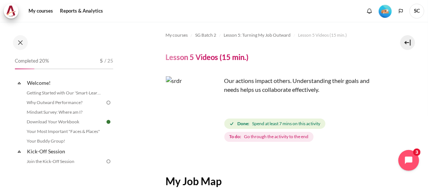
scroll to position [168, 0]
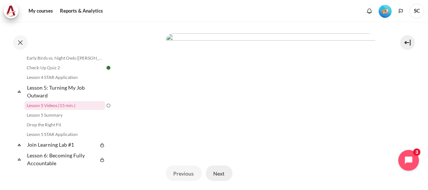
click at [219, 169] on button "Next" at bounding box center [219, 174] width 27 height 16
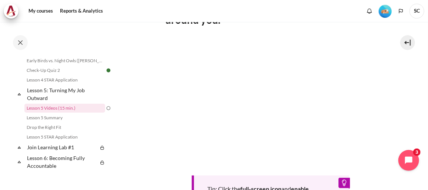
scroll to position [310, 0]
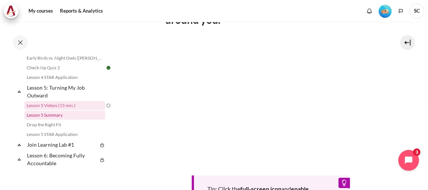
click at [52, 120] on link "Lesson 5 Summary" at bounding box center [64, 115] width 81 height 9
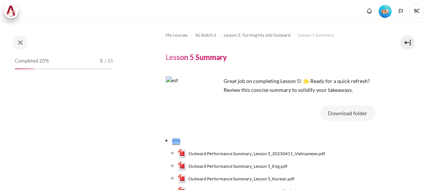
scroll to position [320, 0]
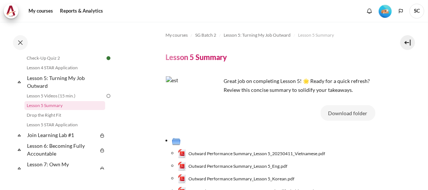
click at [270, 166] on span "Outward Performance Summary_Lesson 5_Eng.pdf" at bounding box center [237, 166] width 99 height 7
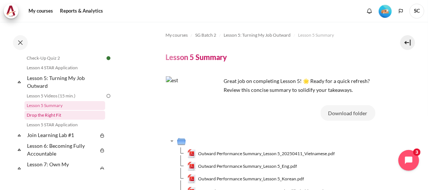
click at [46, 120] on link "Drop the Right Fit" at bounding box center [64, 115] width 81 height 9
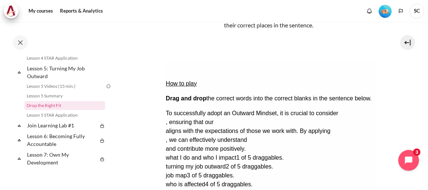
scroll to position [82, 0]
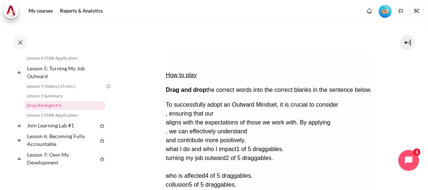
drag, startPoint x: 338, startPoint y: 144, endPoint x: 206, endPoint y: 98, distance: 139.2
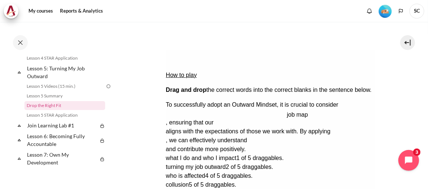
drag, startPoint x: 208, startPoint y: 98, endPoint x: 329, endPoint y: 100, distance: 121.1
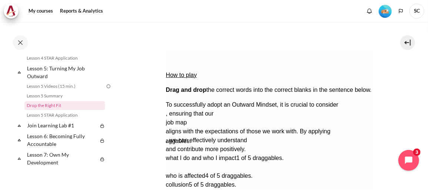
drag, startPoint x: 284, startPoint y: 144, endPoint x: 201, endPoint y: 118, distance: 87.0
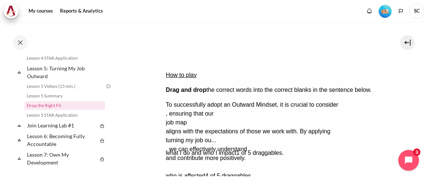
drag, startPoint x: 219, startPoint y: 144, endPoint x: 205, endPoint y: 130, distance: 20.4
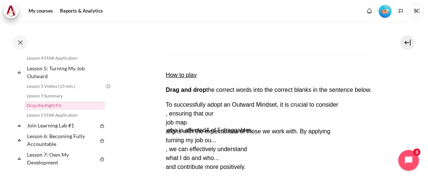
drag, startPoint x: 193, startPoint y: 143, endPoint x: 194, endPoint y: 97, distance: 46.3
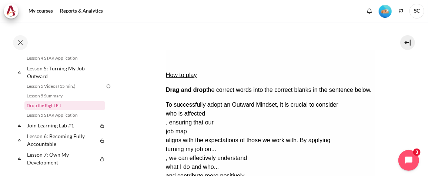
click at [182, 190] on button "Check Check the answers. The responses will be marked as correct, incorrect, or…" at bounding box center [176, 194] width 20 height 8
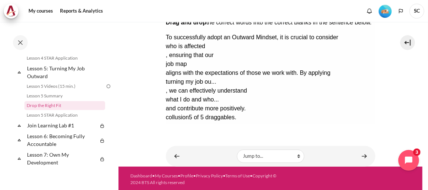
scroll to position [116, 0]
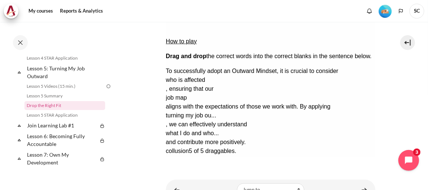
click at [202, 178] on button "Show solution Show the solution. The task will be marked with its correct solut…" at bounding box center [184, 182] width 37 height 8
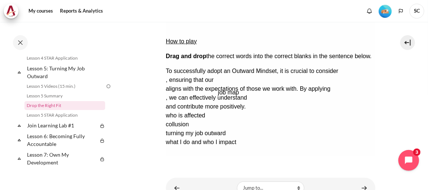
drag, startPoint x: 257, startPoint y: 122, endPoint x: 308, endPoint y: 64, distance: 77.9
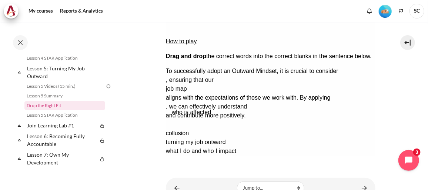
drag, startPoint x: 202, startPoint y: 109, endPoint x: 207, endPoint y: 97, distance: 13.8
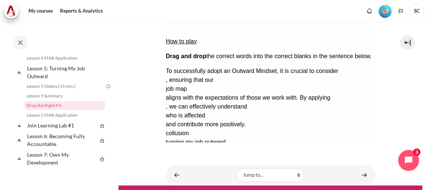
drag, startPoint x: 306, startPoint y: 112, endPoint x: 199, endPoint y: 67, distance: 116.5
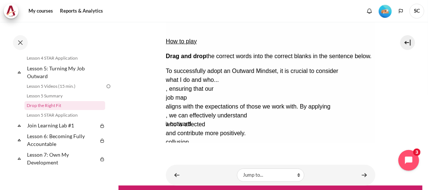
drag, startPoint x: 236, startPoint y: 111, endPoint x: 185, endPoint y: 84, distance: 58.0
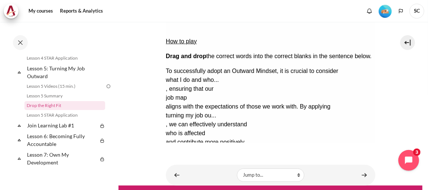
click at [186, 156] on button "Check Check the answers. The responses will be marked as correct, incorrect, or…" at bounding box center [176, 160] width 20 height 8
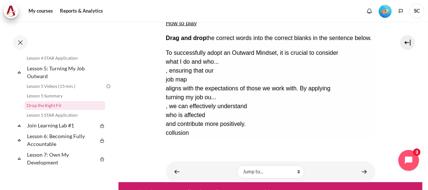
scroll to position [143, 0]
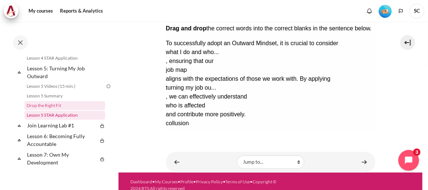
click at [65, 120] on link "Lesson 5 STAR Application" at bounding box center [64, 115] width 81 height 9
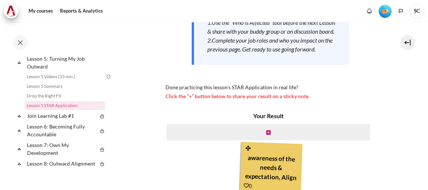
scroll to position [168, 0]
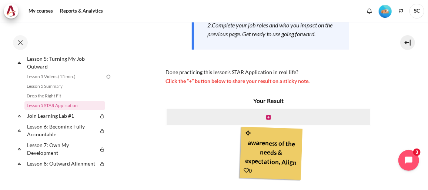
click at [275, 176] on div "Content" at bounding box center [271, 171] width 54 height 10
click at [262, 124] on div "Content" at bounding box center [269, 117] width 206 height 18
click at [266, 120] on icon "Content" at bounding box center [268, 117] width 4 height 5
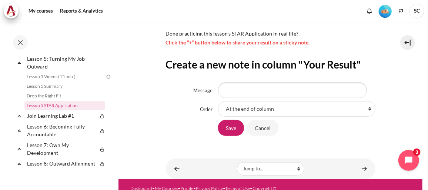
scroll to position [196, 0]
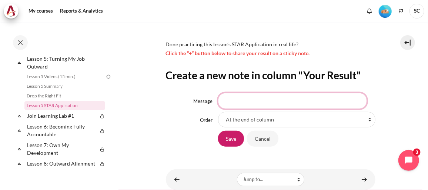
click at [240, 108] on input "Message" at bounding box center [292, 101] width 149 height 16
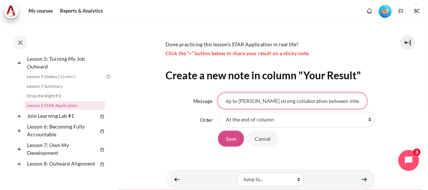
scroll to position [0, 27]
type input "This will help to [PERSON_NAME] strong collaboration between inter-departments"
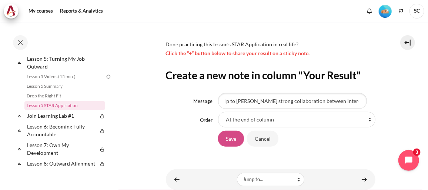
click at [237, 146] on input "Save" at bounding box center [231, 139] width 26 height 16
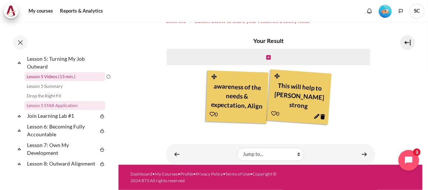
scroll to position [204, 0]
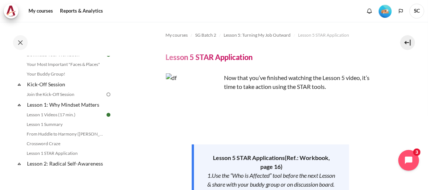
scroll to position [134, 0]
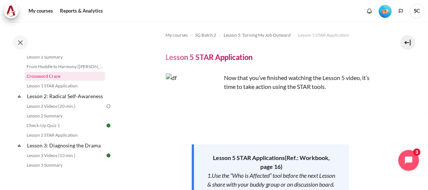
click at [50, 73] on link "Crossword Craze" at bounding box center [64, 76] width 81 height 9
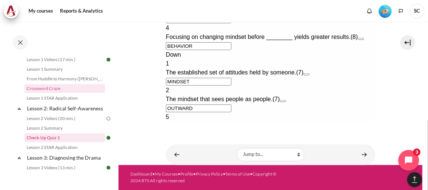
scroll to position [131, 0]
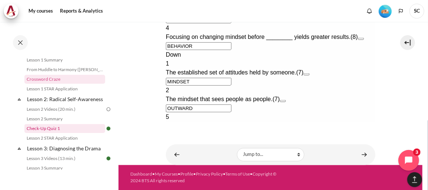
click at [50, 133] on link "Check-Up Quiz 1" at bounding box center [64, 128] width 81 height 9
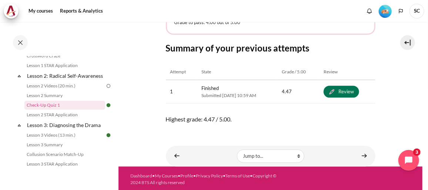
scroll to position [404, 0]
